Goal: Information Seeking & Learning: Stay updated

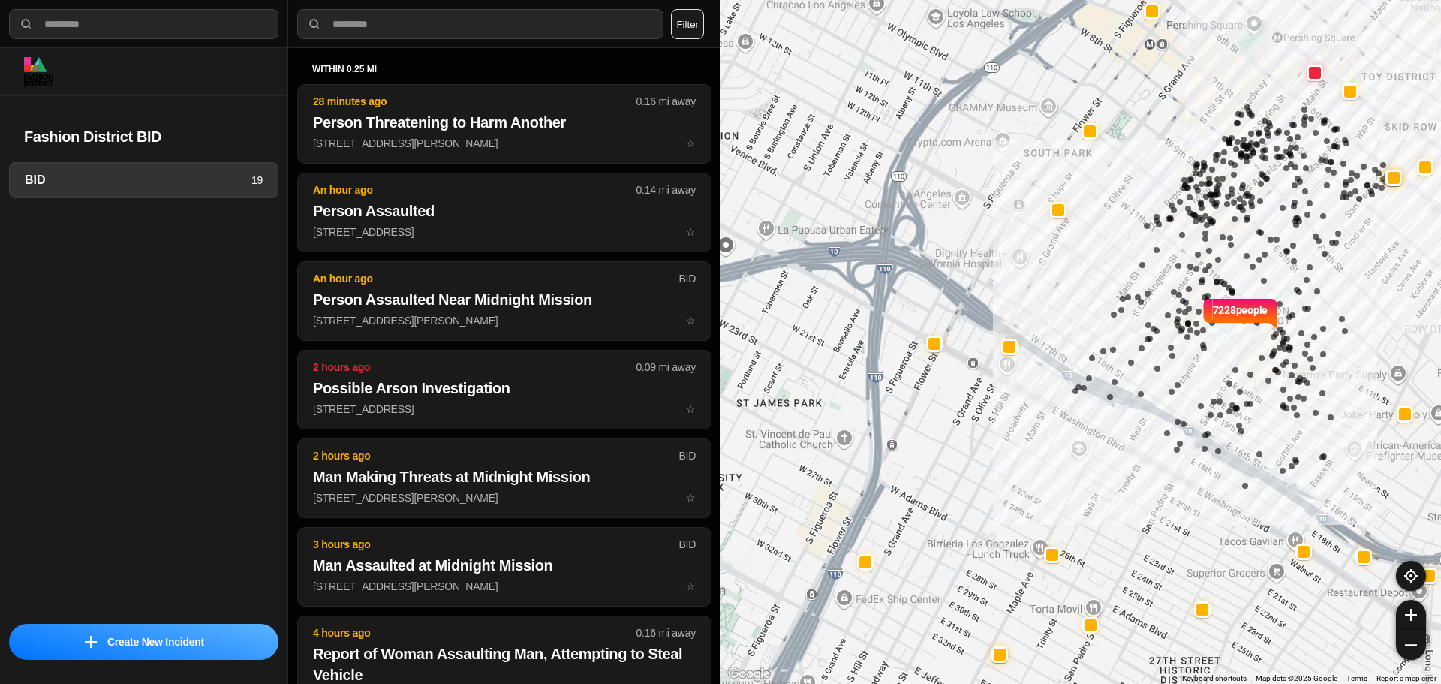
select select "*"
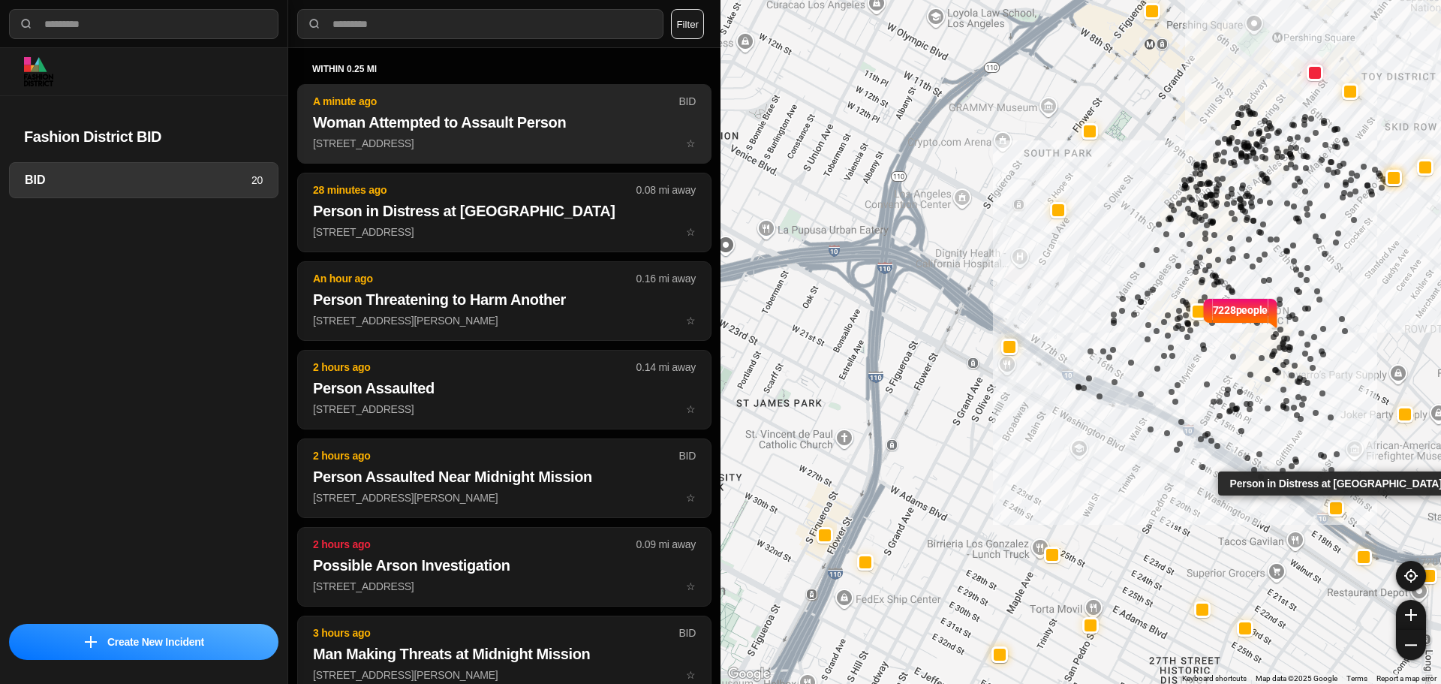
click at [558, 150] on p "317 E 12th St ☆" at bounding box center [504, 143] width 383 height 15
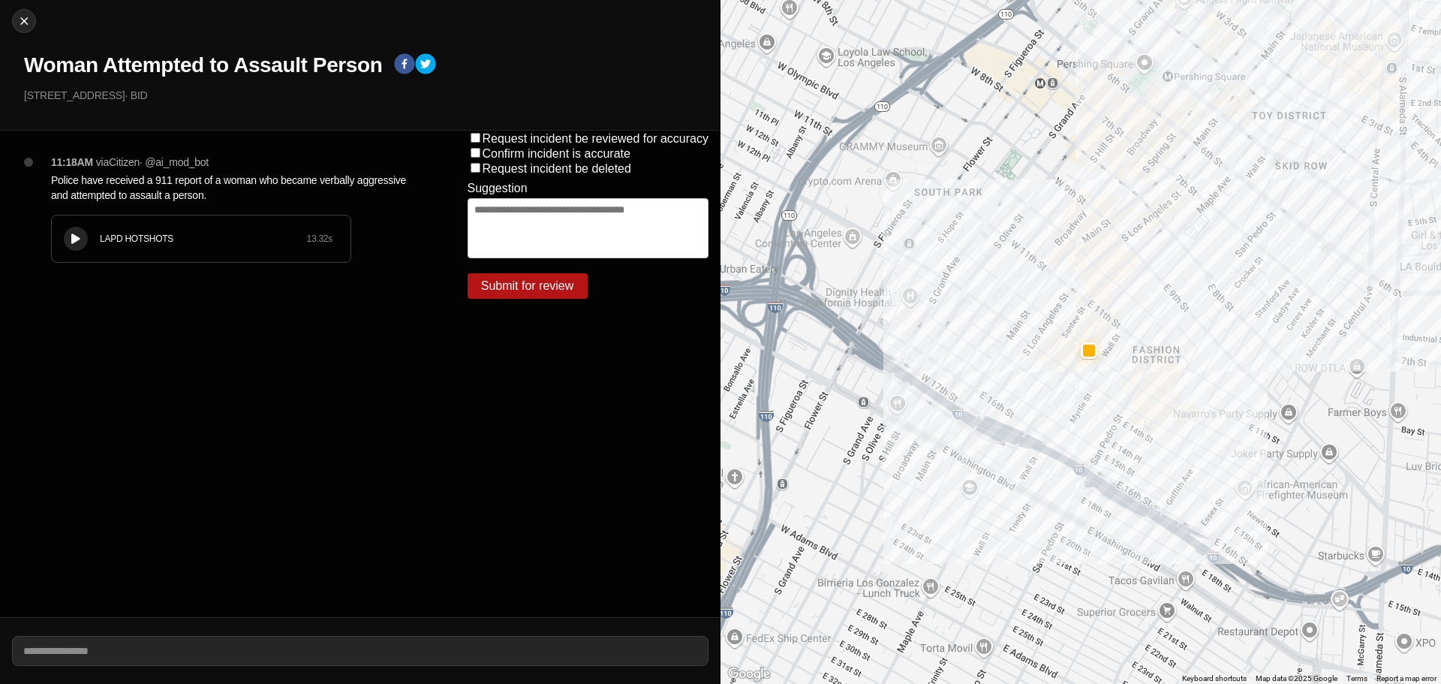
click at [86, 240] on button at bounding box center [76, 239] width 24 height 24
click at [74, 239] on icon at bounding box center [75, 239] width 9 height 10
click at [156, 244] on div "LAPD HOTSHOTS 13.32 s" at bounding box center [201, 238] width 299 height 47
click at [74, 243] on icon at bounding box center [75, 239] width 9 height 10
click at [164, 240] on div "LAPD HOTSHOTS" at bounding box center [203, 239] width 206 height 12
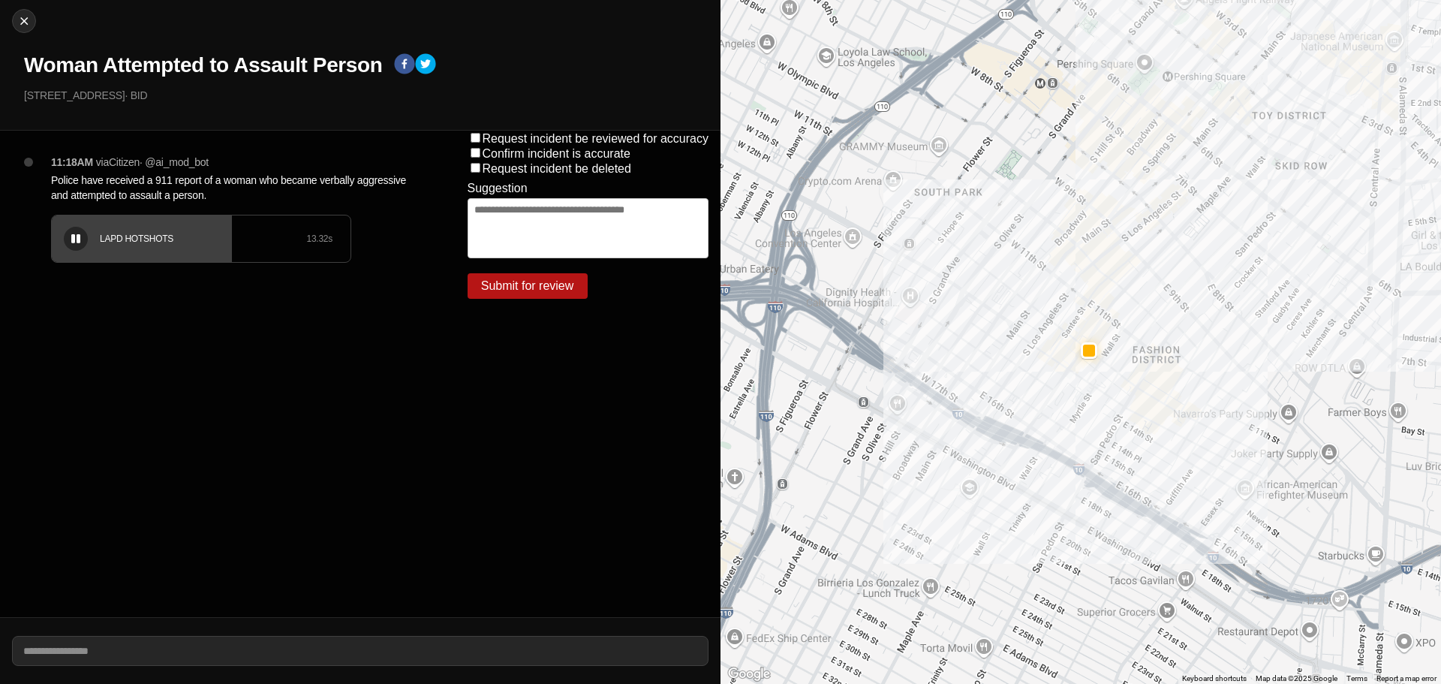
click at [74, 240] on icon at bounding box center [75, 239] width 9 height 10
click at [35, 26] on div "Close Woman Attempted to Assault Person 317 E 12th St · BID" at bounding box center [360, 65] width 720 height 131
drag, startPoint x: 11, startPoint y: 22, endPoint x: 53, endPoint y: 36, distance: 44.4
click at [12, 22] on div "Close Woman Attempted to Assault Person 317 E 12th St · BID" at bounding box center [360, 65] width 720 height 131
click at [28, 23] on img at bounding box center [24, 21] width 15 height 15
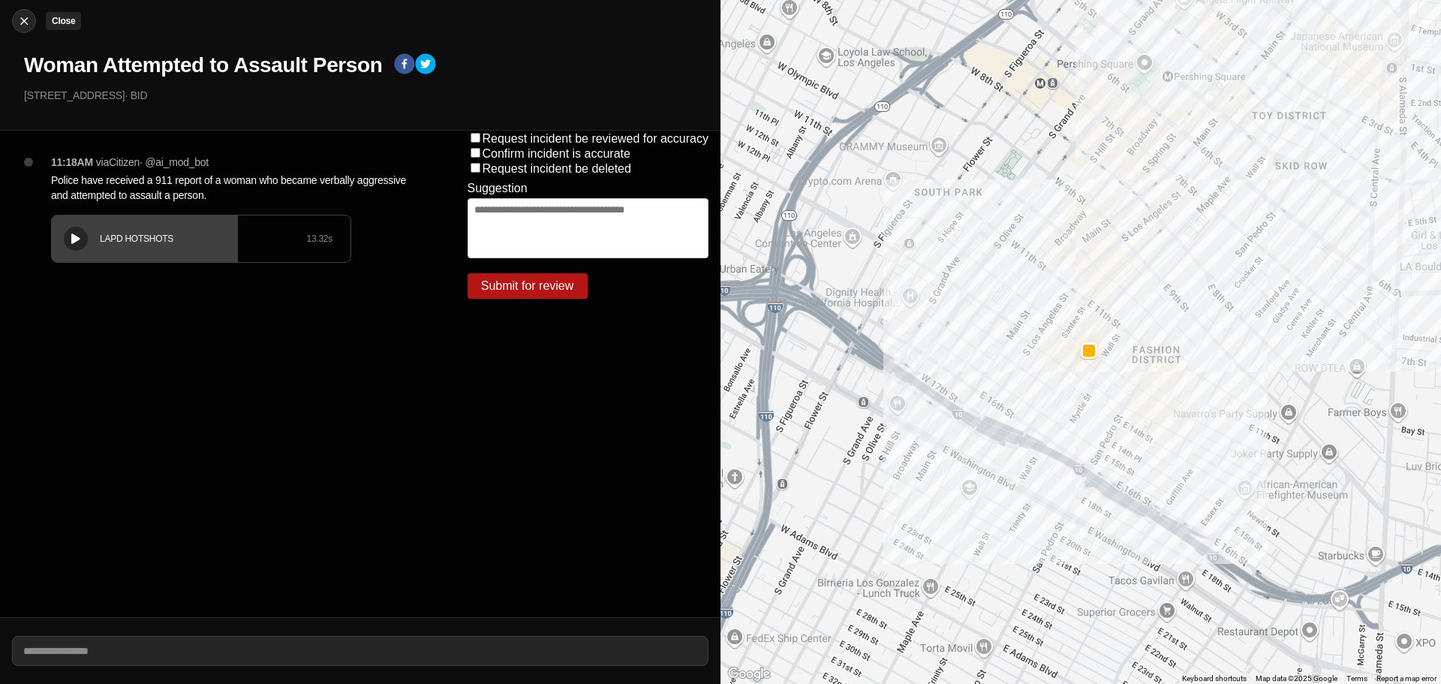
select select "*"
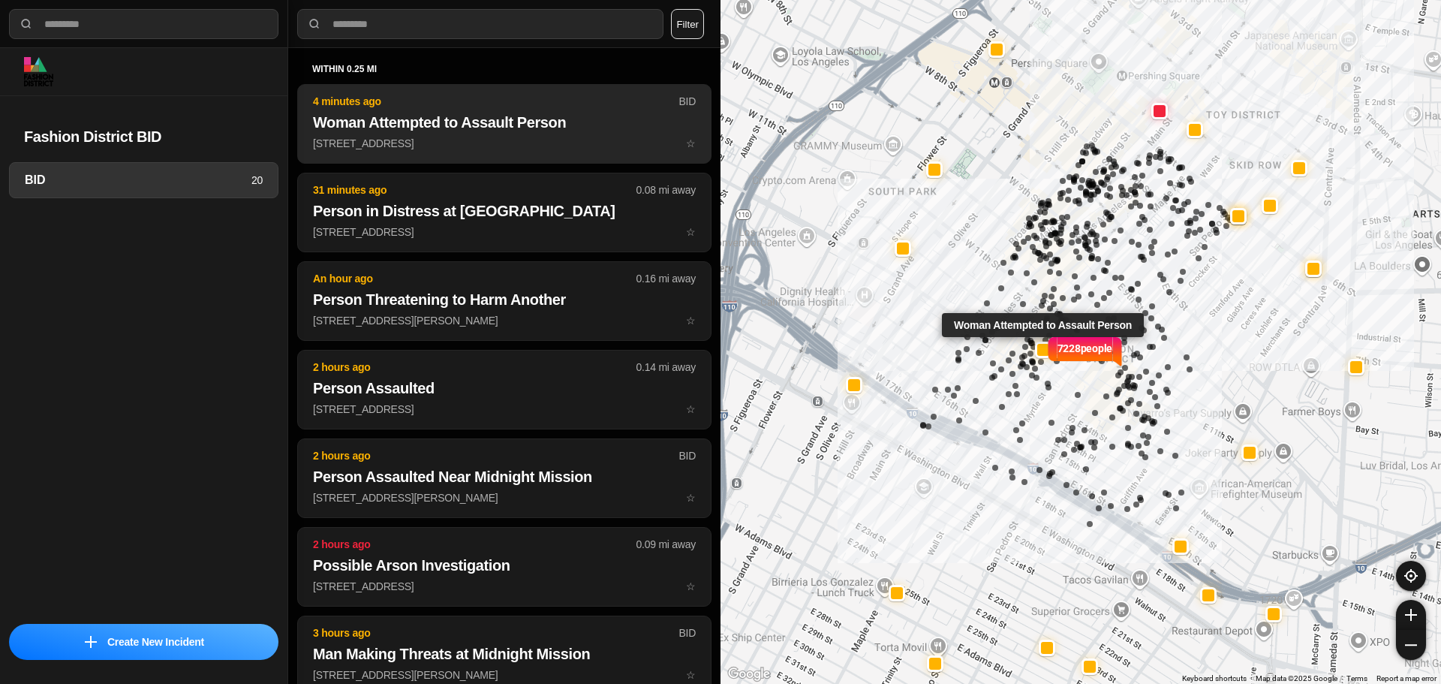
click at [418, 128] on h2 "Woman Attempted to Assault Person" at bounding box center [504, 122] width 383 height 21
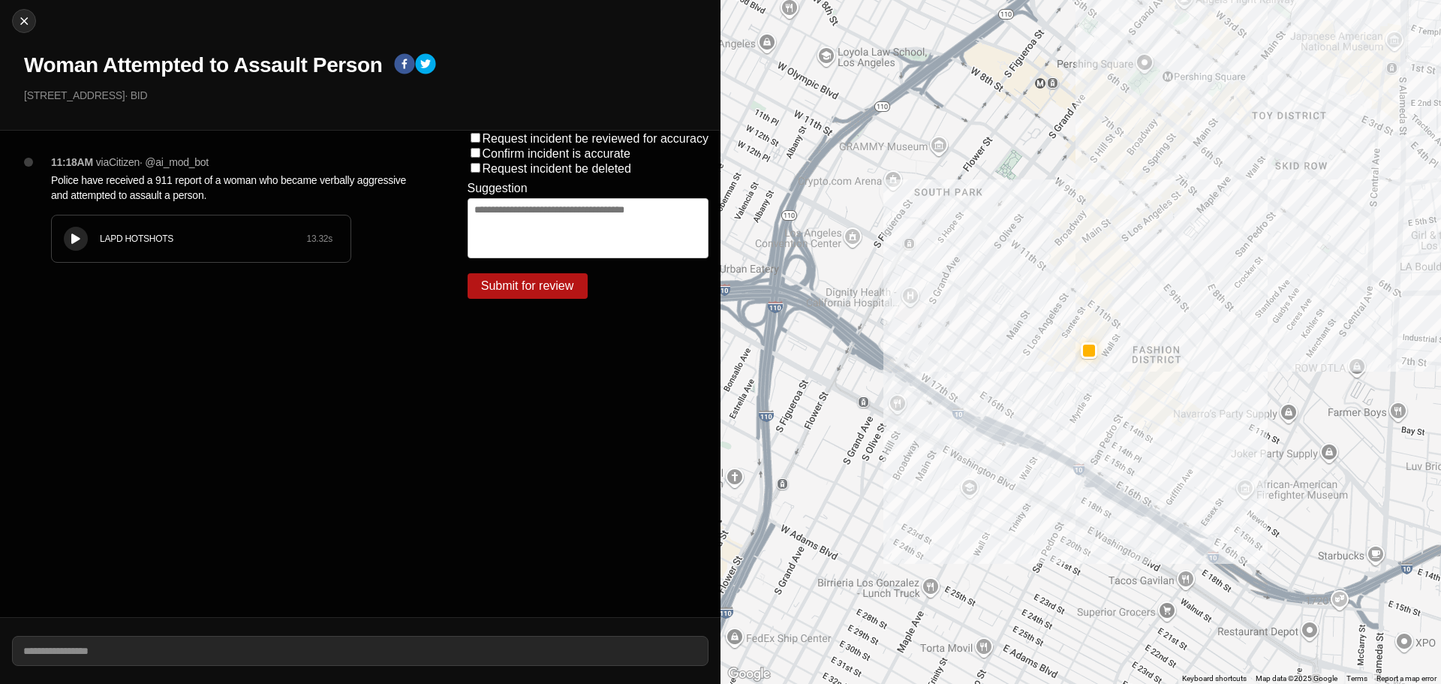
click at [179, 243] on div "LAPD HOTSHOTS" at bounding box center [203, 239] width 206 height 12
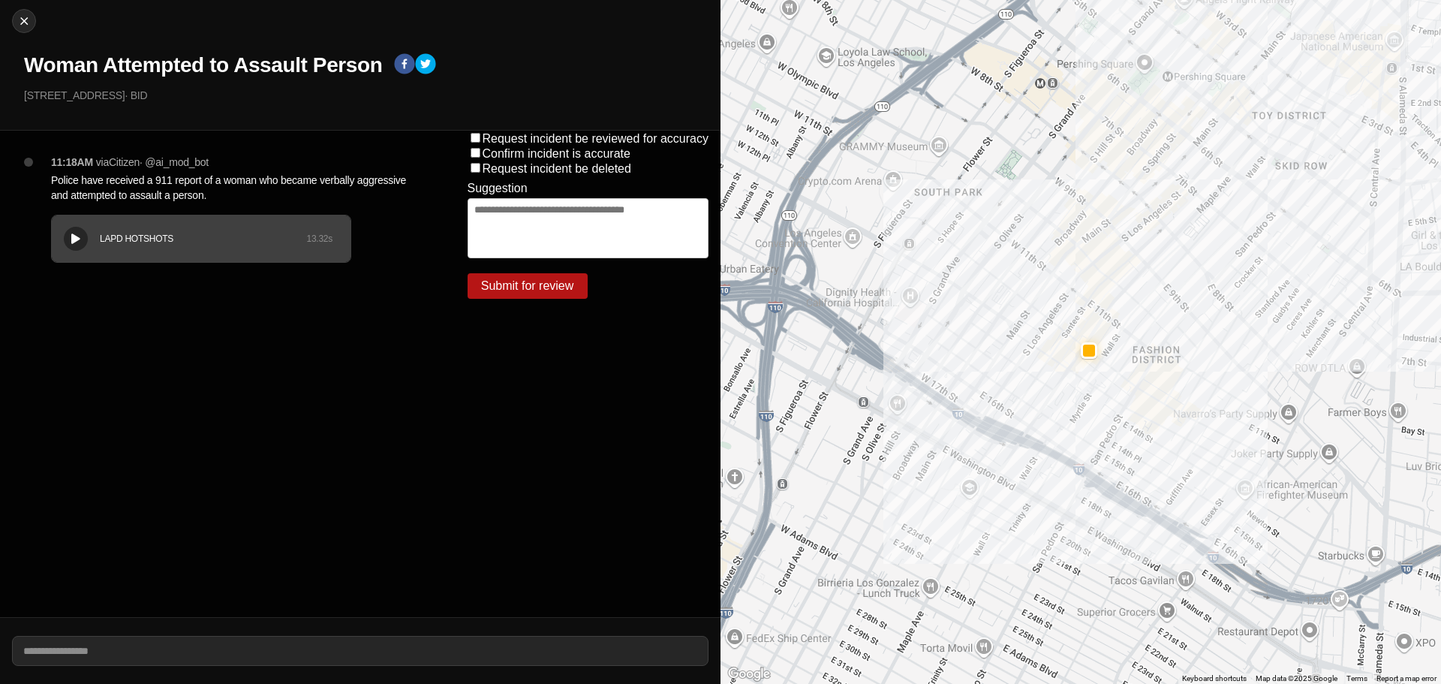
click at [33, 32] on div "Close Woman Attempted to Assault Person 317 E 12th St · BID" at bounding box center [360, 65] width 720 height 131
click at [20, 16] on img at bounding box center [24, 21] width 15 height 15
select select "*"
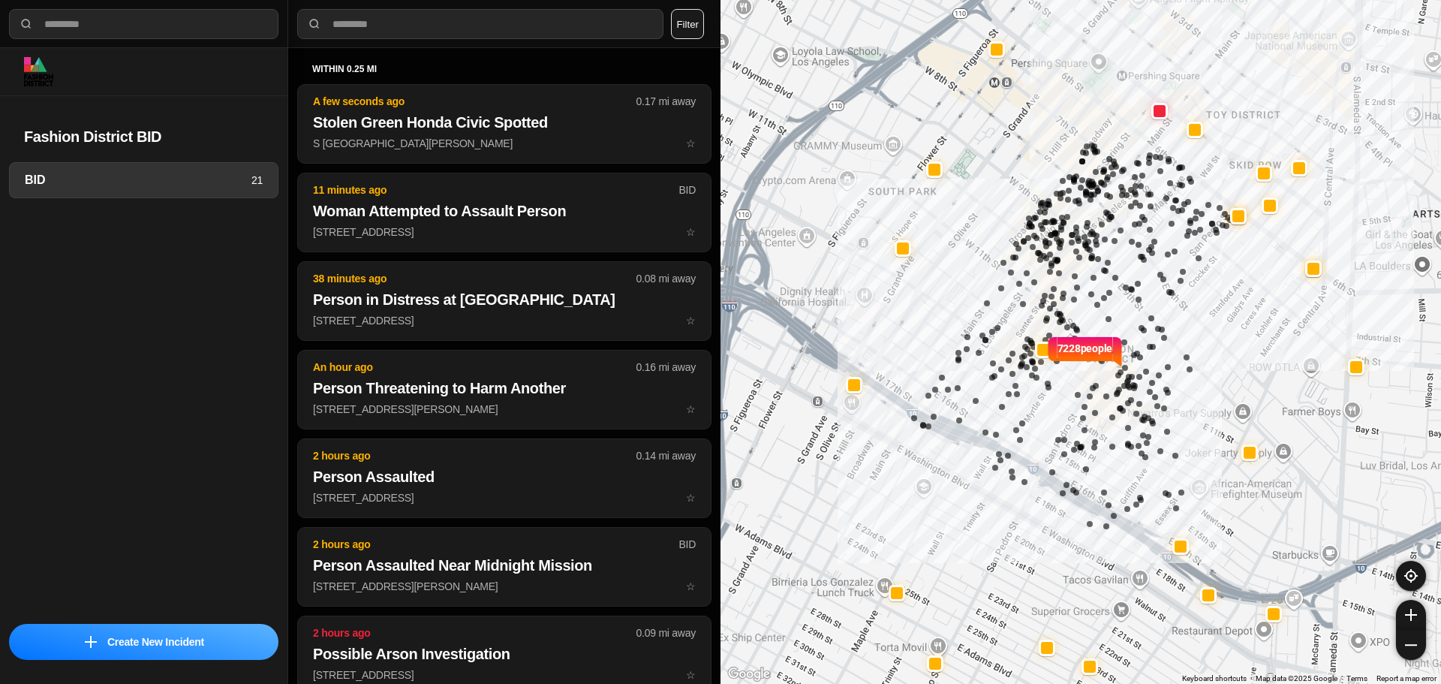
select select "*"
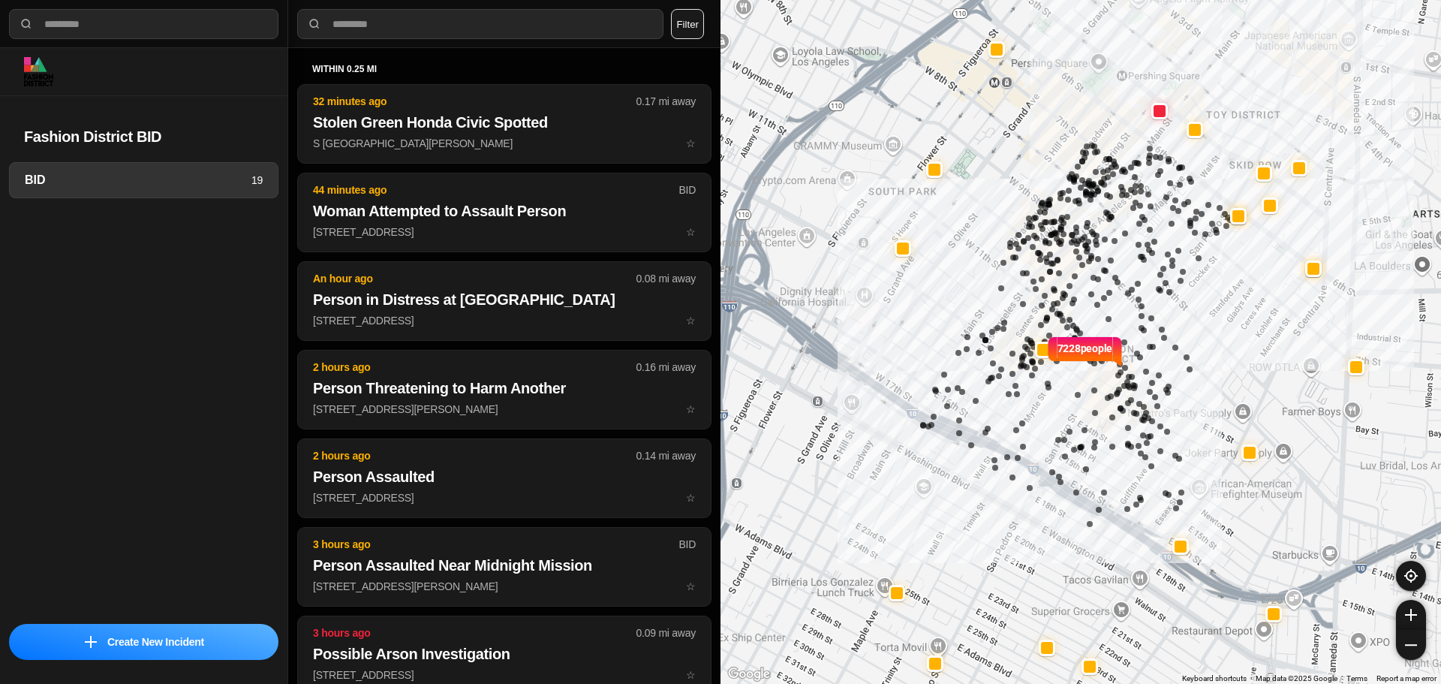
select select "*"
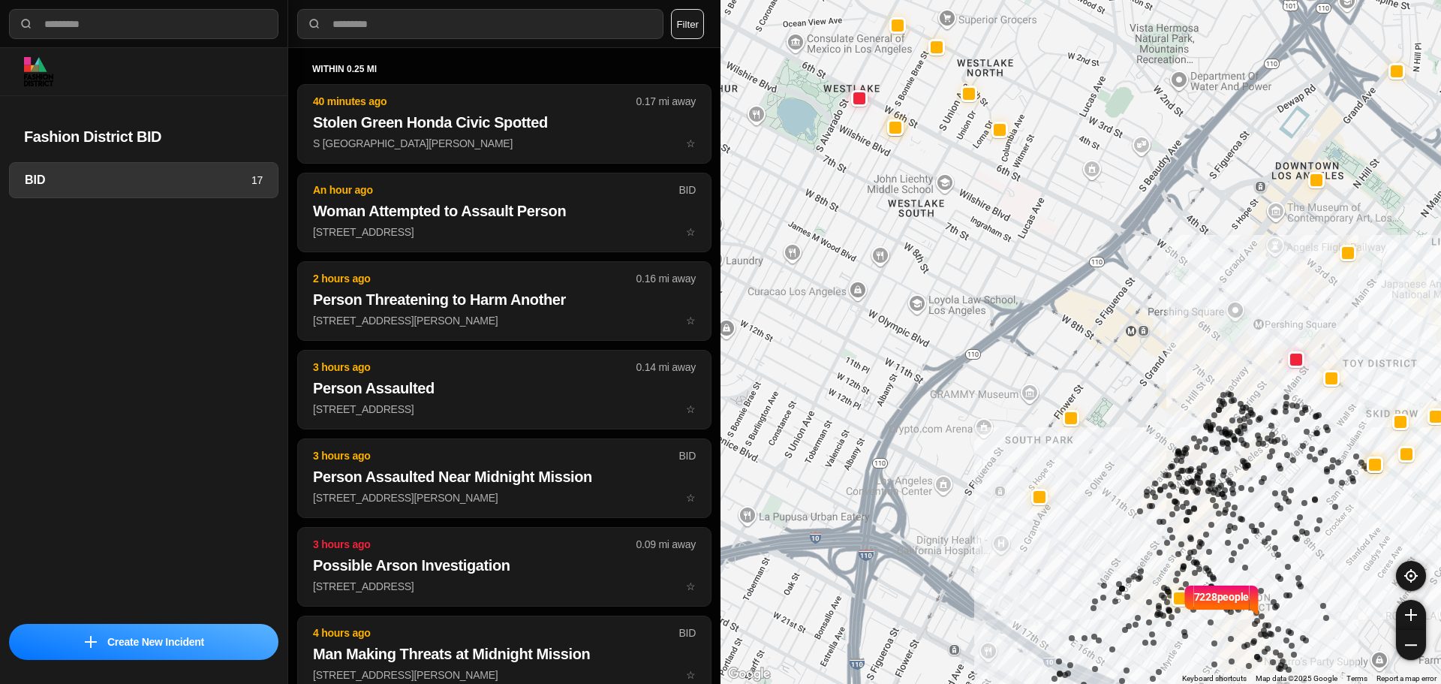
click at [1171, 483] on button at bounding box center [1171, 484] width 6 height 6
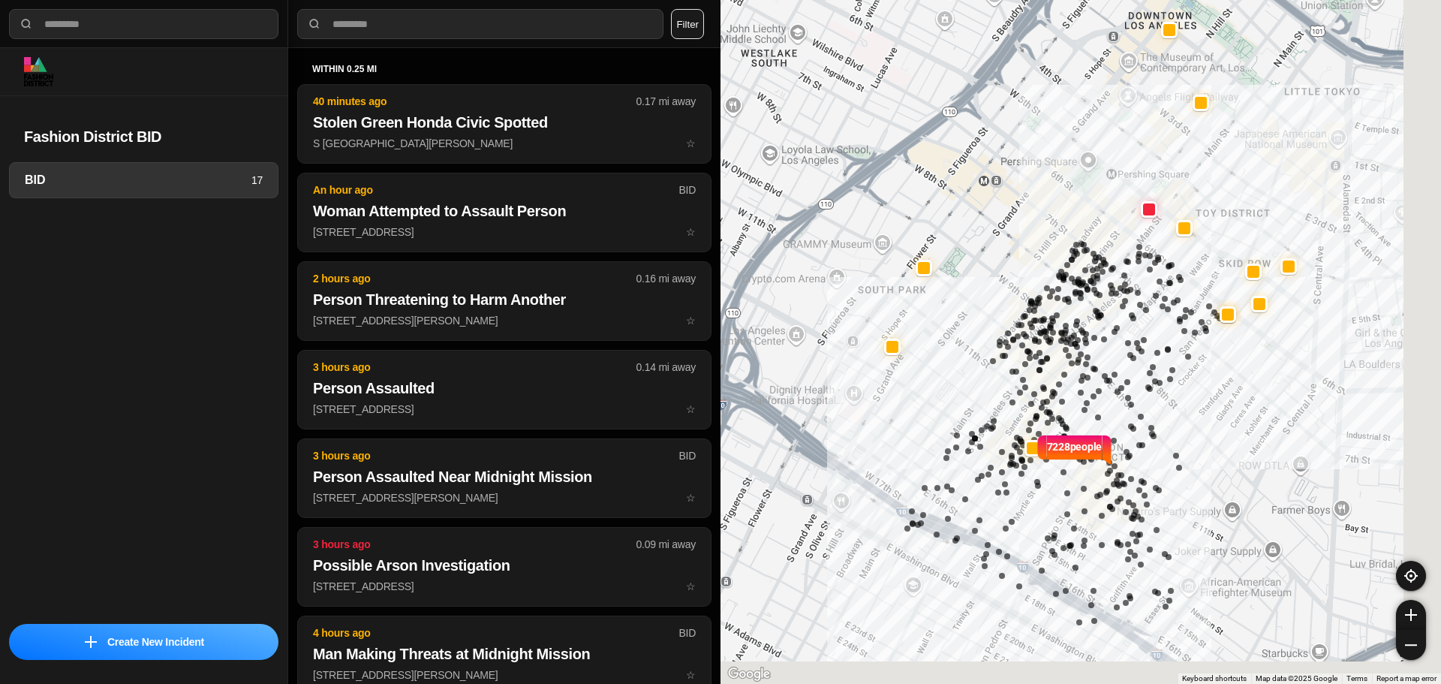
drag, startPoint x: 1171, startPoint y: 483, endPoint x: 929, endPoint y: 289, distance: 310.7
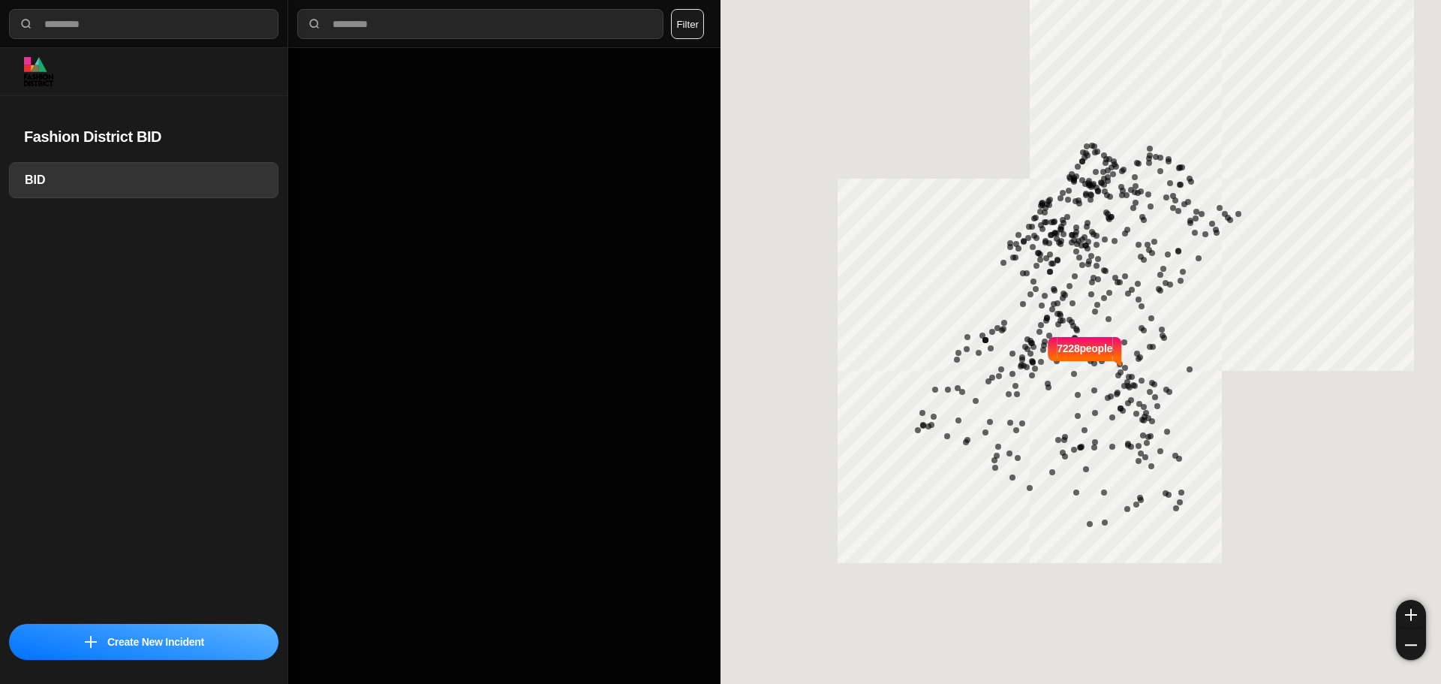
select select "*"
